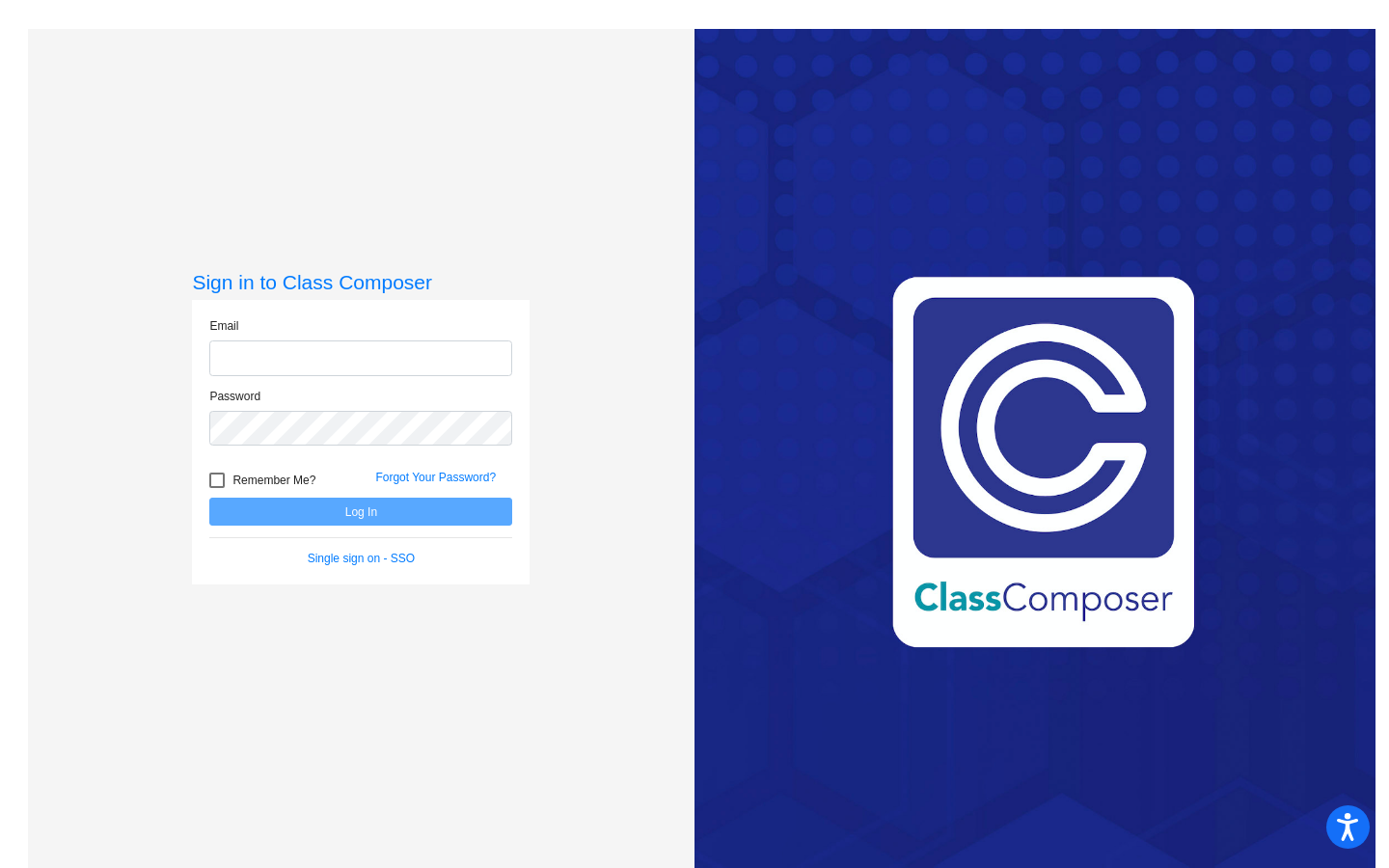
type input "[EMAIL_ADDRESS][DOMAIN_NAME]"
click at [301, 513] on button "Log In" at bounding box center [360, 512] width 303 height 28
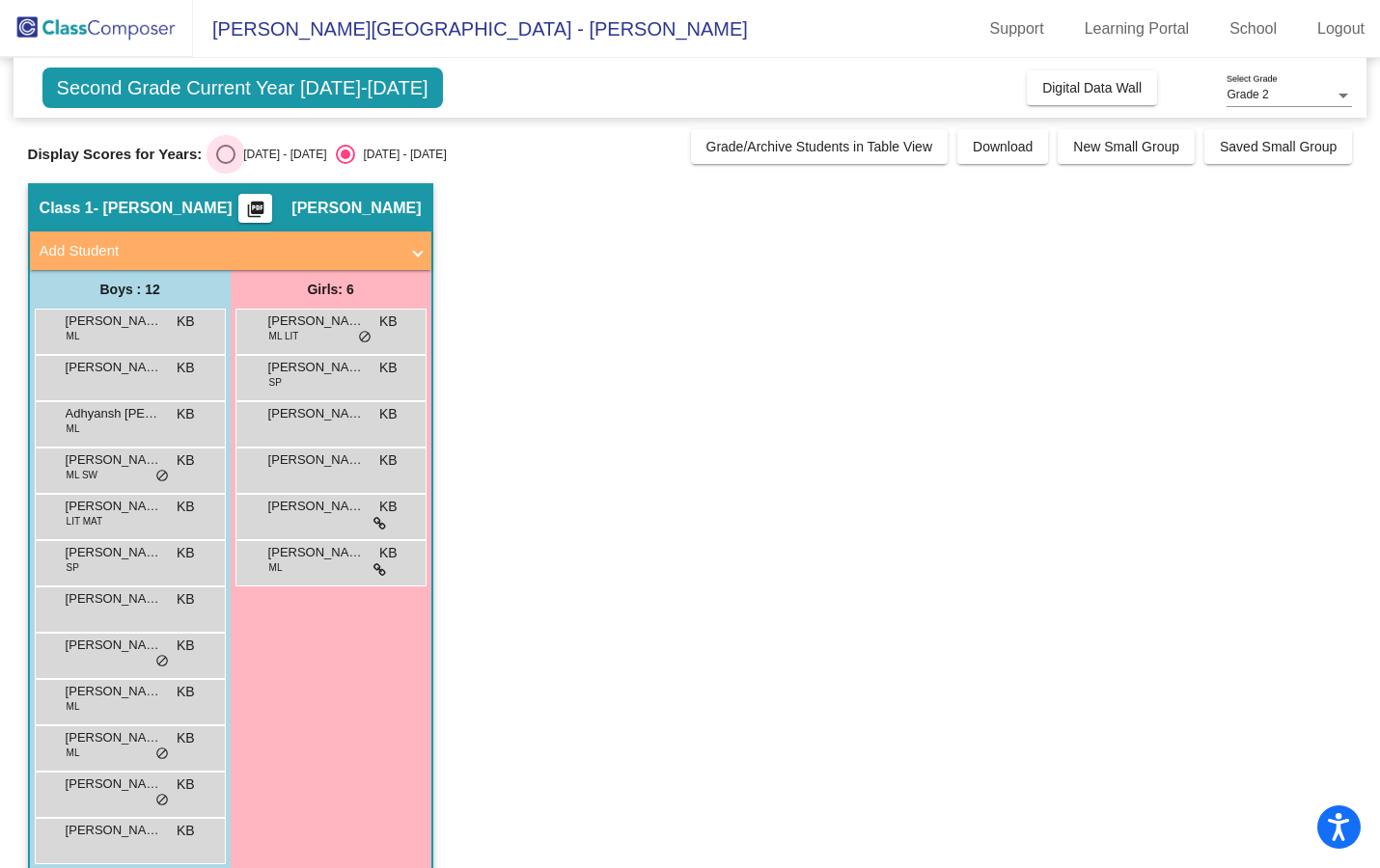
click at [259, 157] on div "[DATE] - [DATE]" at bounding box center [281, 154] width 91 height 17
click at [226, 164] on input "[DATE] - [DATE]" at bounding box center [225, 164] width 1 height 1
radio input "true"
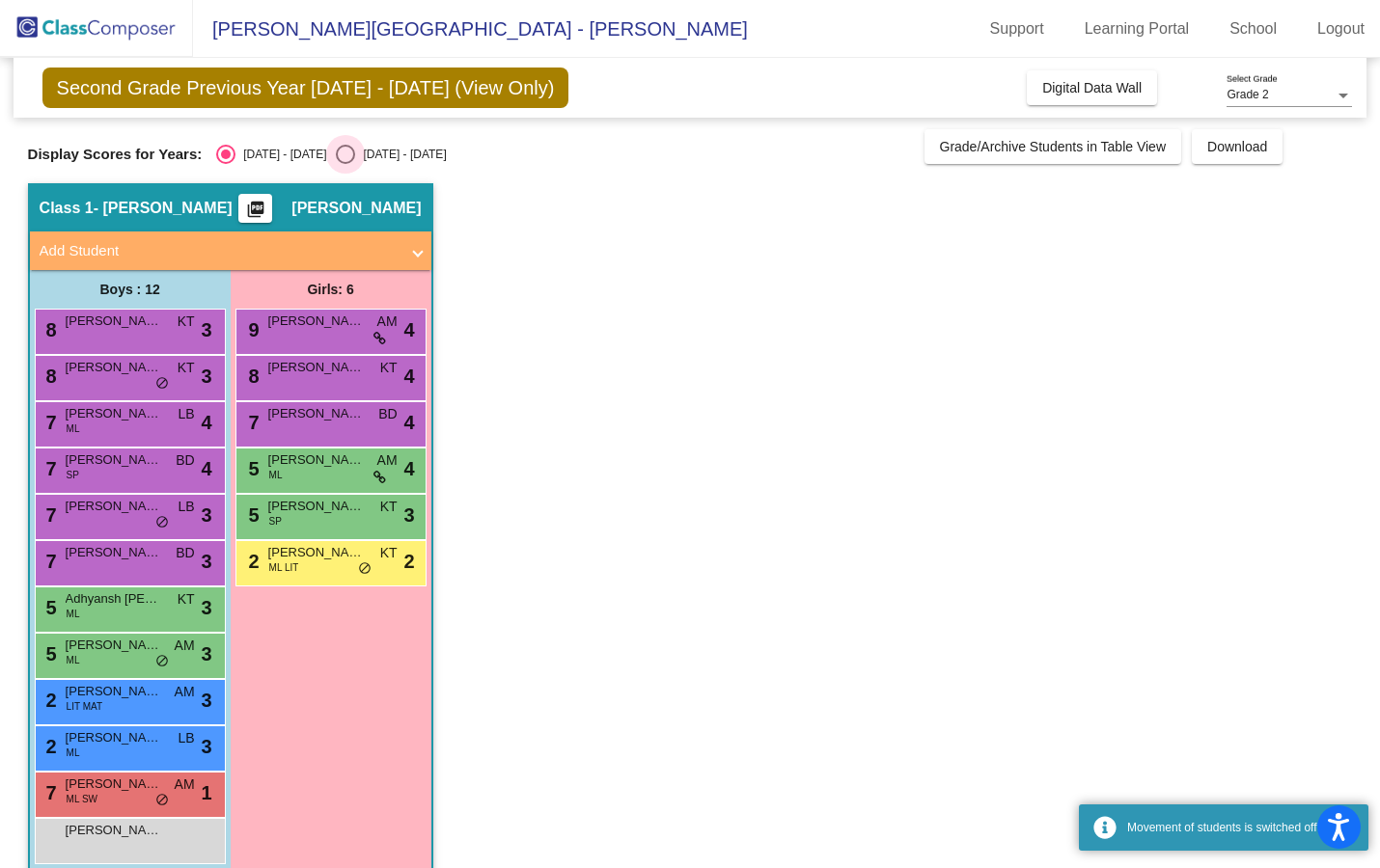
click at [355, 147] on div "[DATE] - [DATE]" at bounding box center [400, 154] width 91 height 17
click at [346, 164] on input "[DATE] - [DATE]" at bounding box center [345, 164] width 1 height 1
radio input "true"
radio input "false"
radio input "true"
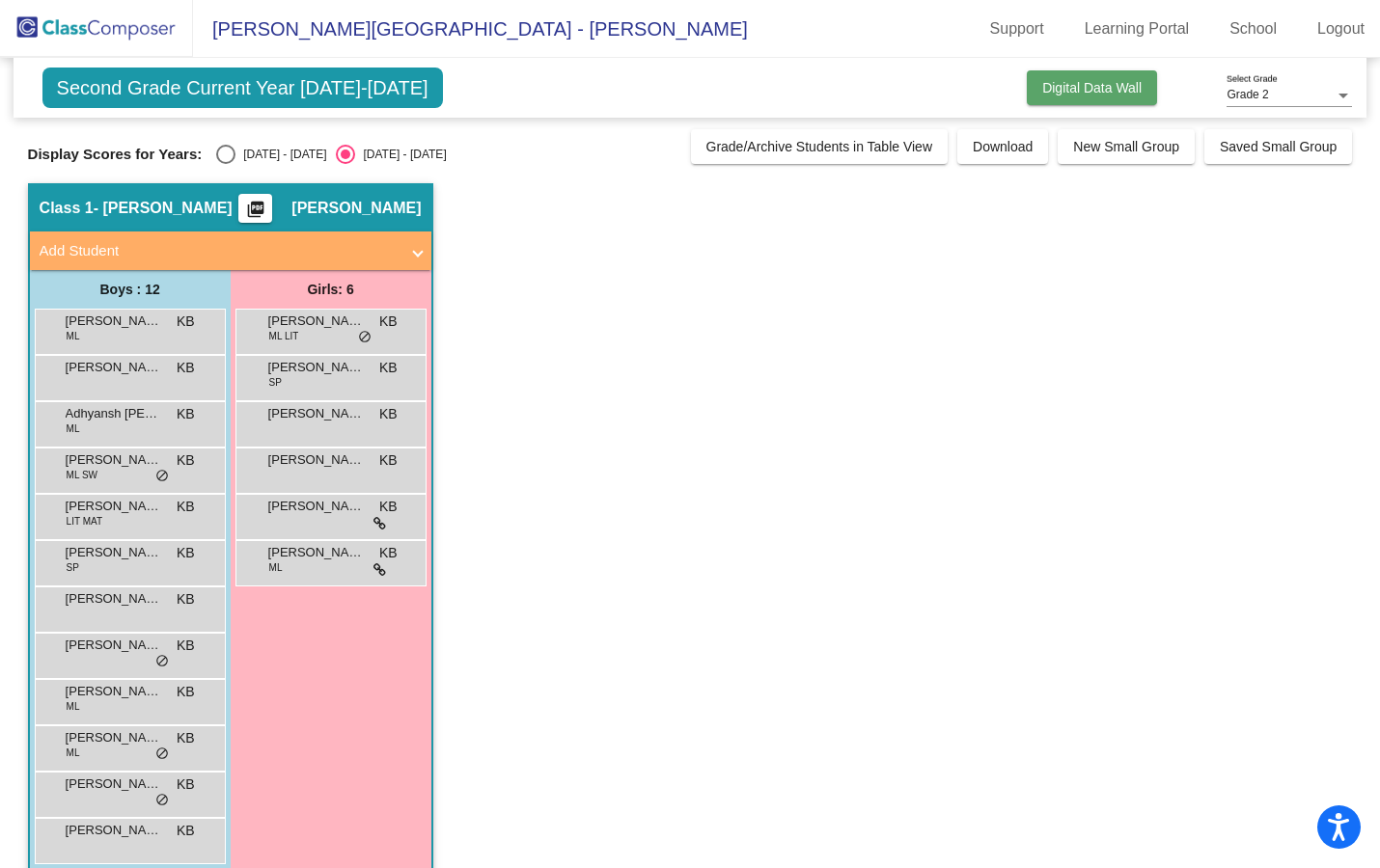
click at [1114, 92] on span "Digital Data Wall" at bounding box center [1092, 88] width 100 height 16
